Goal: Find contact information: Find contact information

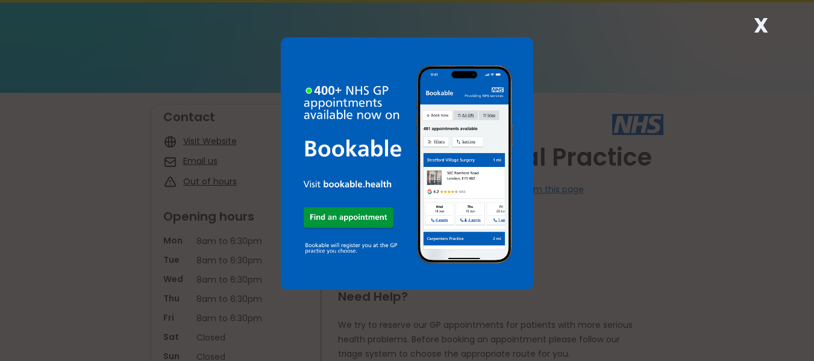
scroll to position [24, 0]
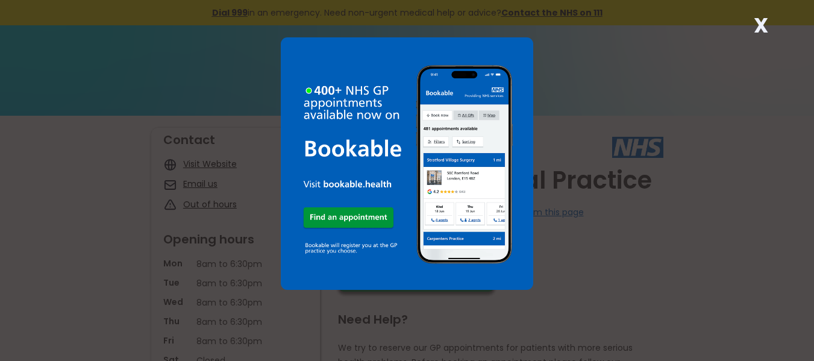
click at [761, 28] on strong "X" at bounding box center [761, 25] width 14 height 29
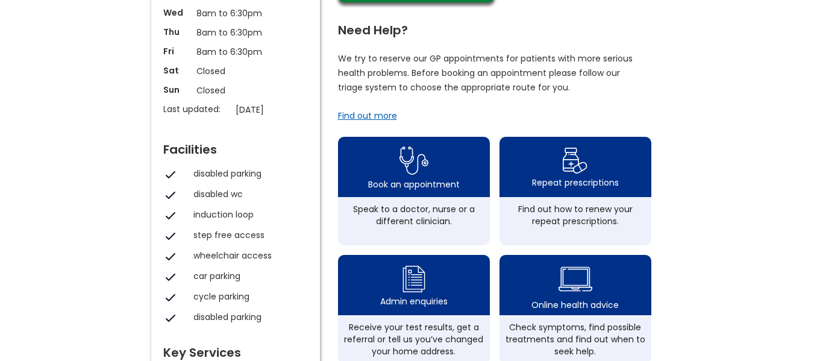
scroll to position [265, 0]
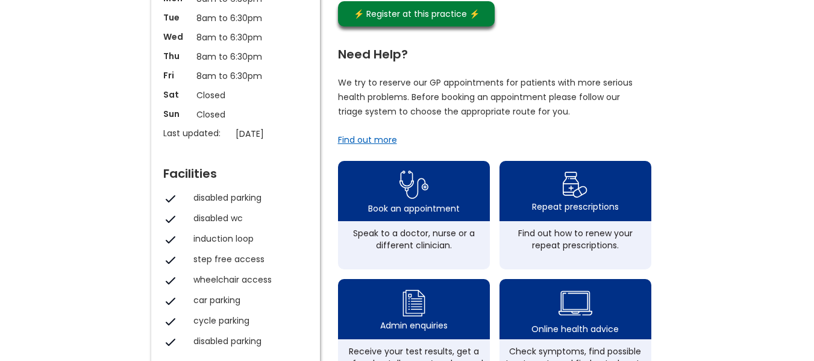
click at [369, 146] on div "Find out more" at bounding box center [367, 140] width 59 height 12
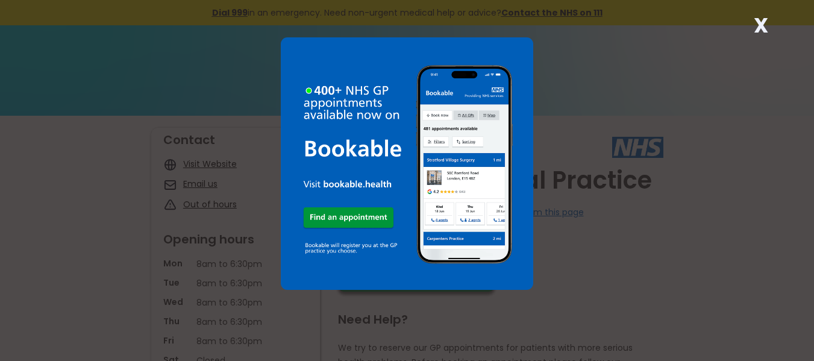
click at [761, 25] on strong "X" at bounding box center [761, 25] width 14 height 29
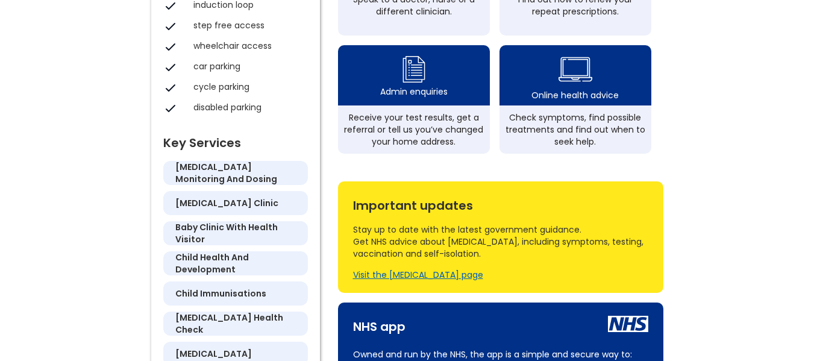
scroll to position [506, 0]
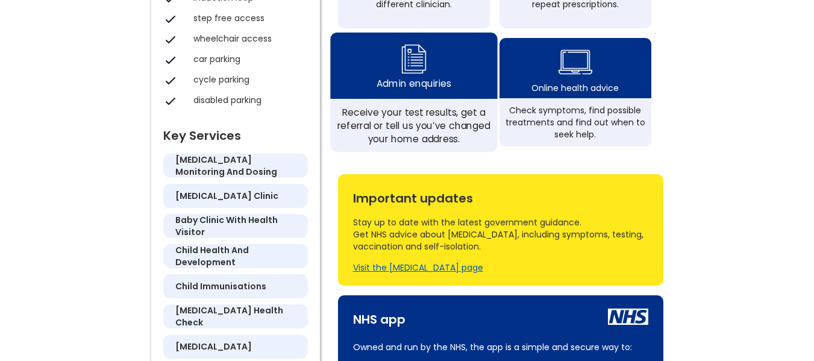
click at [424, 99] on div "Admin enquiries" at bounding box center [413, 66] width 167 height 66
